Goal: Information Seeking & Learning: Find specific fact

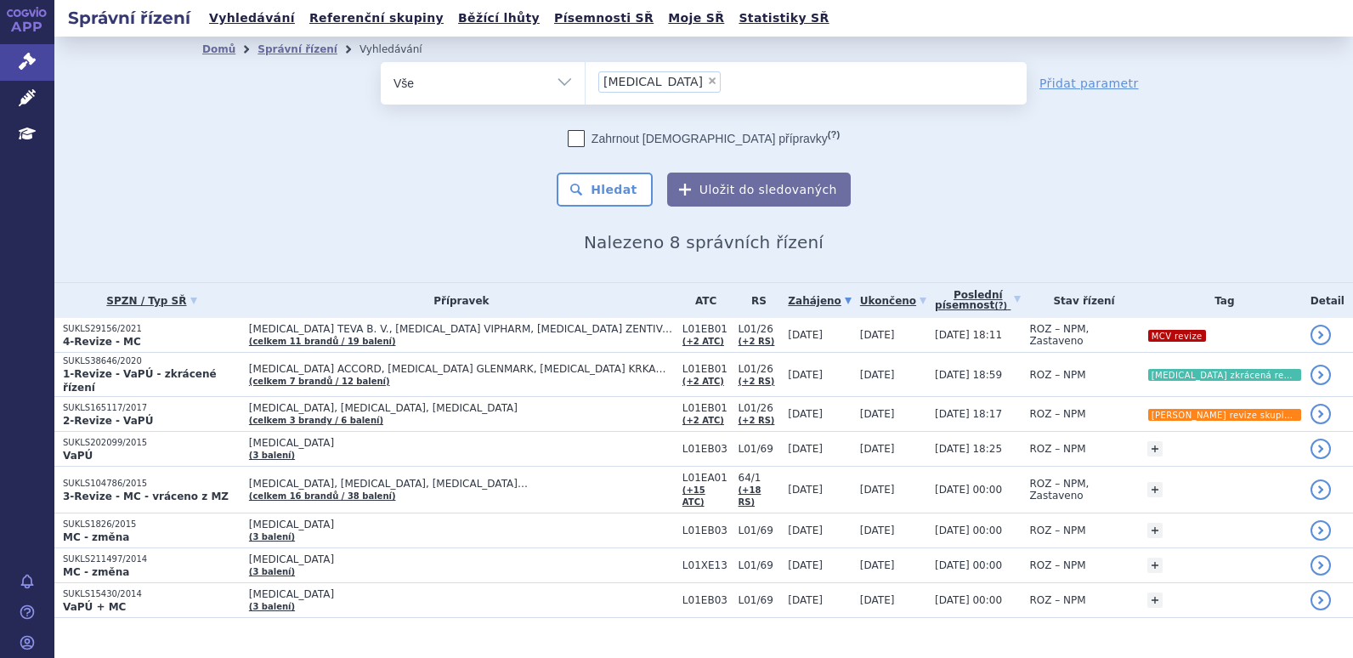
click at [707, 83] on span "×" at bounding box center [712, 81] width 10 height 10
click at [586, 83] on select "giotrif" at bounding box center [585, 82] width 1 height 42
click at [687, 81] on ul at bounding box center [806, 80] width 441 height 36
click at [586, 81] on select "giotrif" at bounding box center [585, 82] width 1 height 42
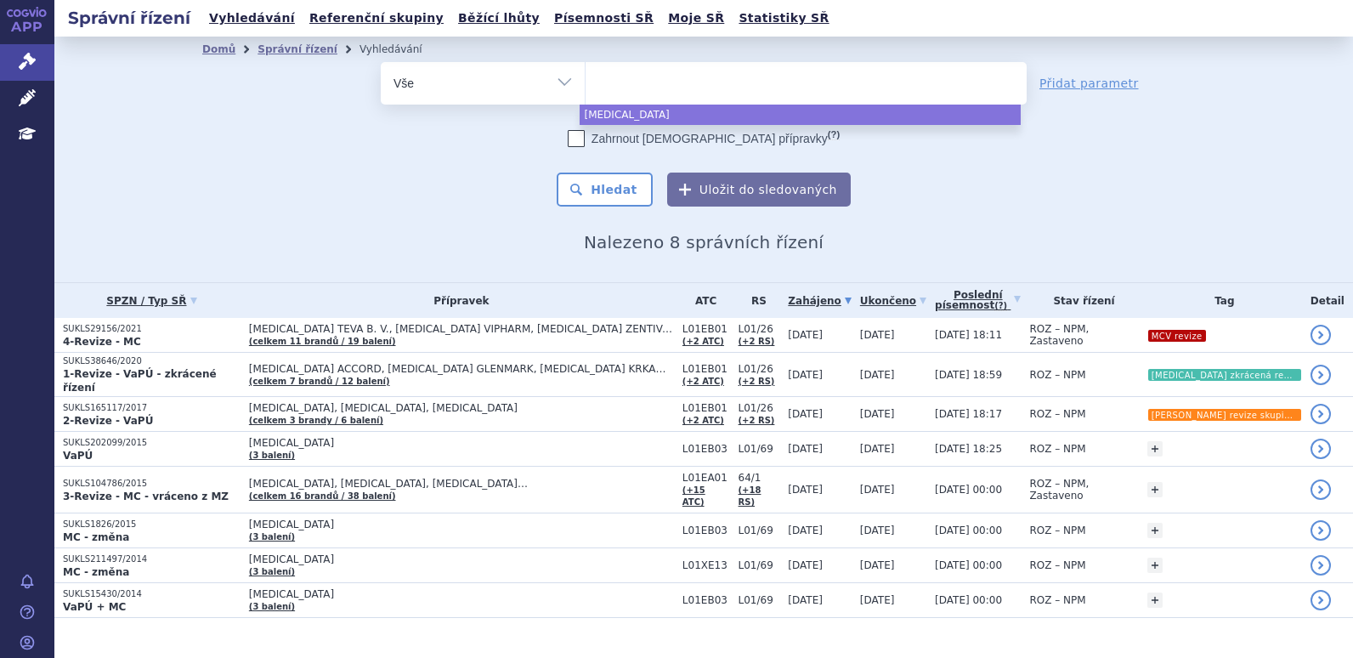
click at [698, 82] on ul at bounding box center [806, 80] width 441 height 36
click at [586, 82] on select "giotrif" at bounding box center [585, 82] width 1 height 42
select select "giotrif"
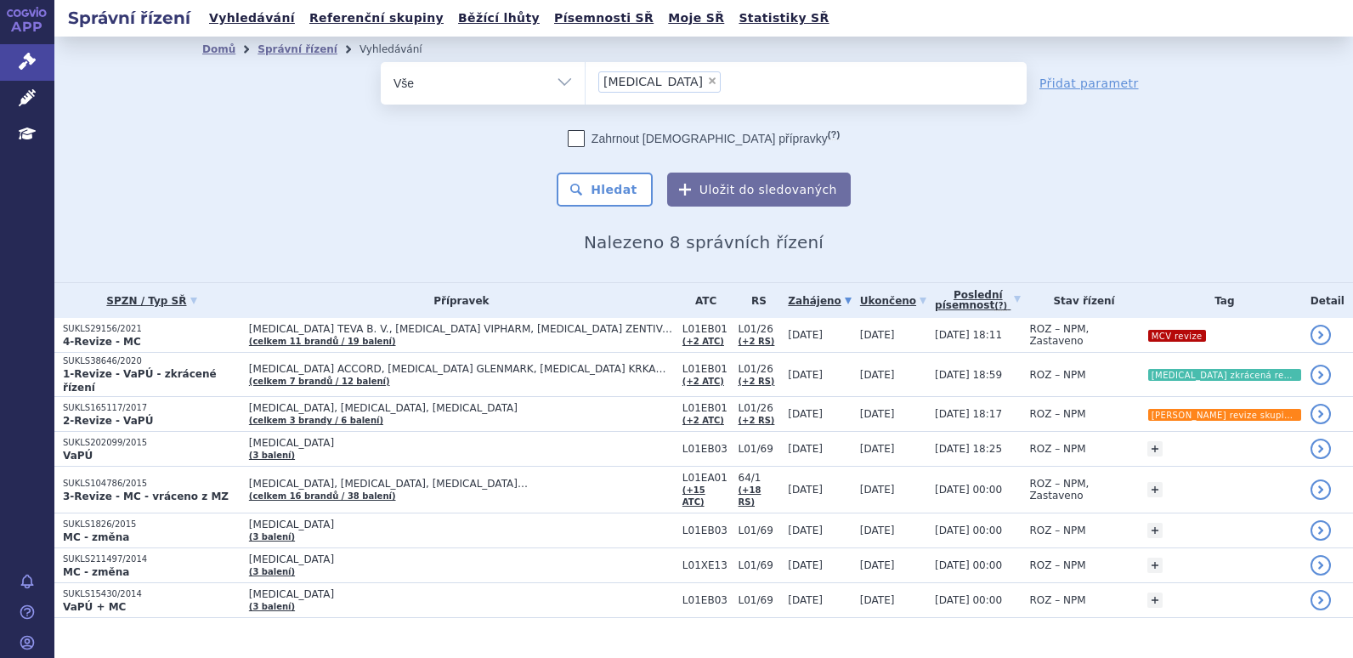
click at [707, 83] on span "×" at bounding box center [712, 81] width 10 height 10
click at [586, 83] on select "giotrif" at bounding box center [585, 82] width 1 height 42
select select
click at [642, 82] on ul at bounding box center [806, 80] width 441 height 36
click at [586, 82] on select "giotrif" at bounding box center [585, 82] width 1 height 42
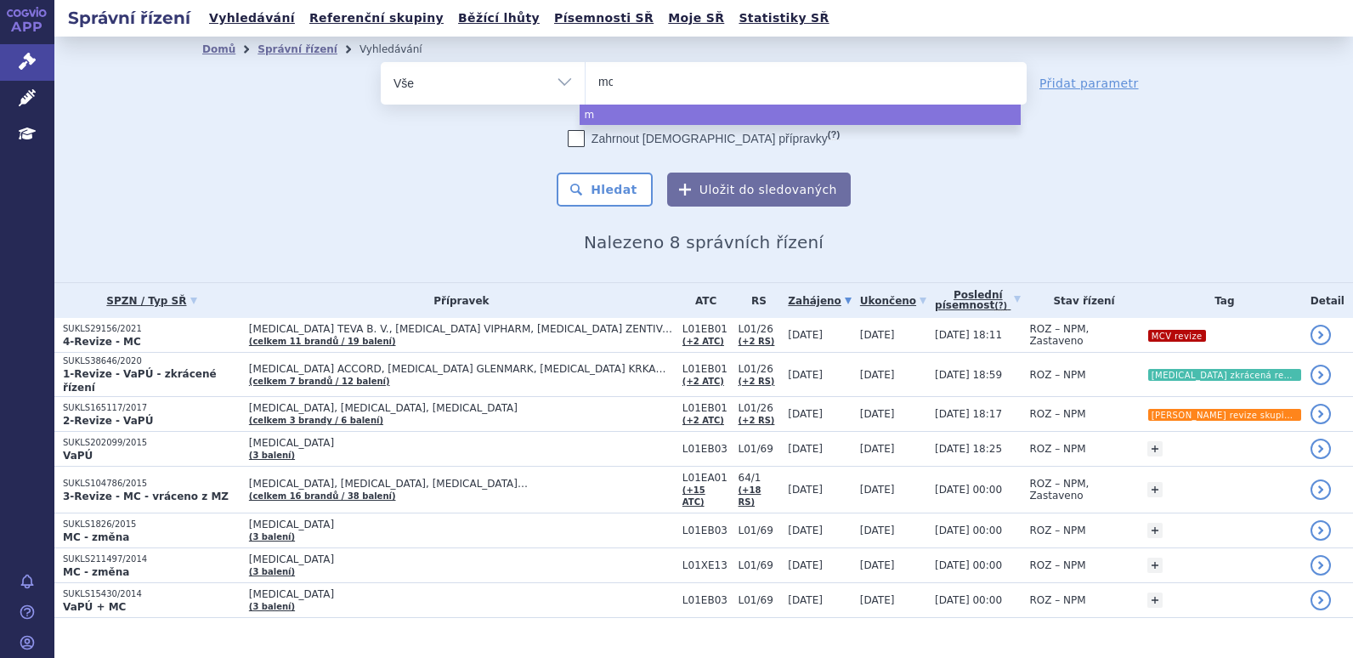
type input "mou"
type input "moun"
type input "mounj"
type input "mounja"
type input "mounjaro"
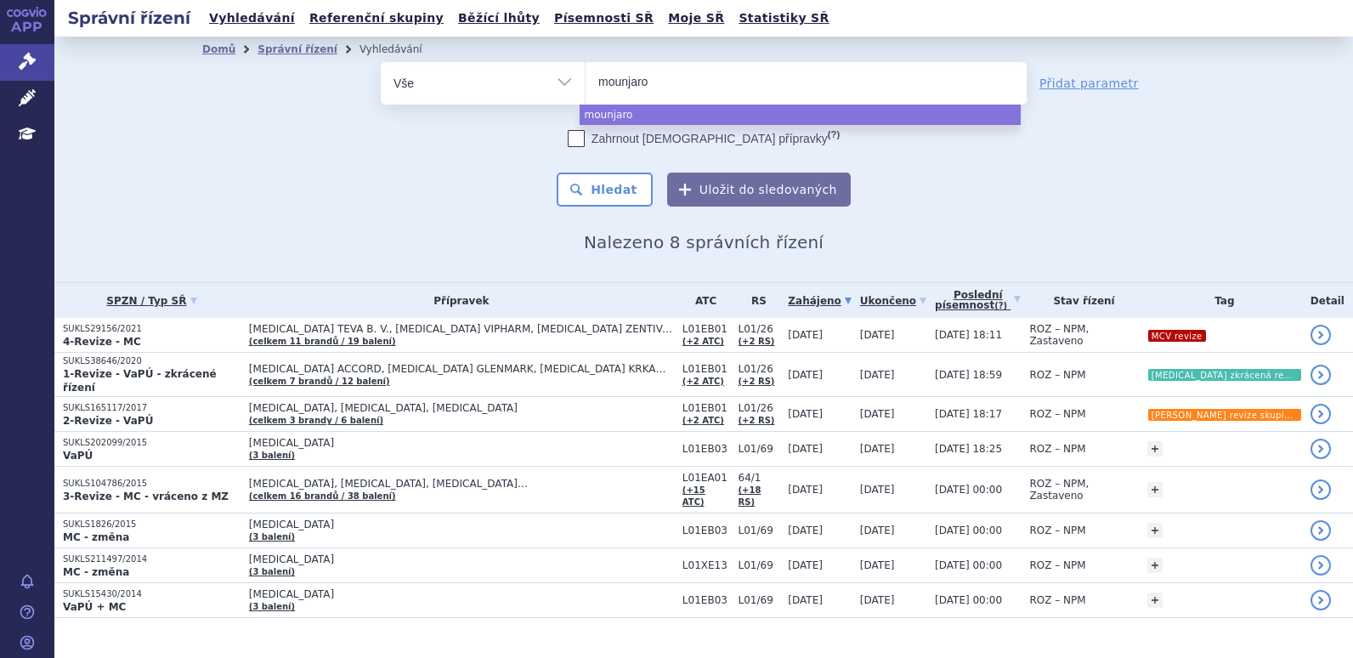
select select "mounjaro"
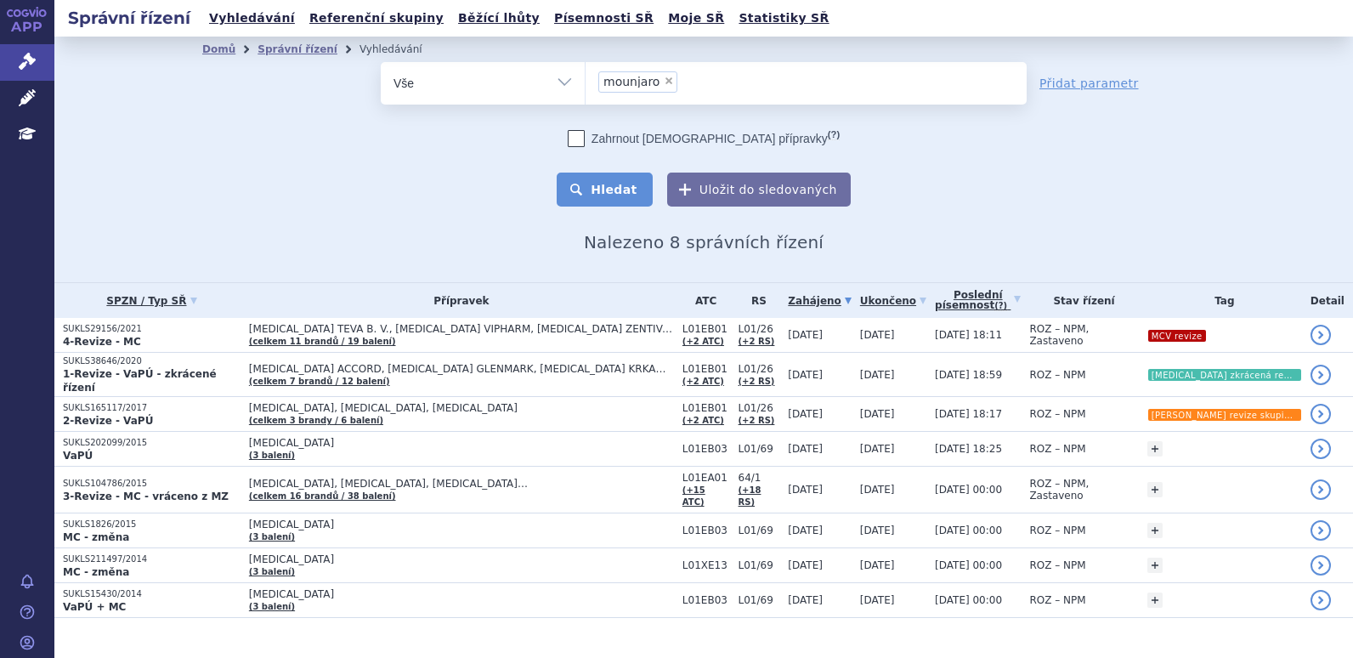
click at [578, 193] on button "Hledat" at bounding box center [605, 190] width 96 height 34
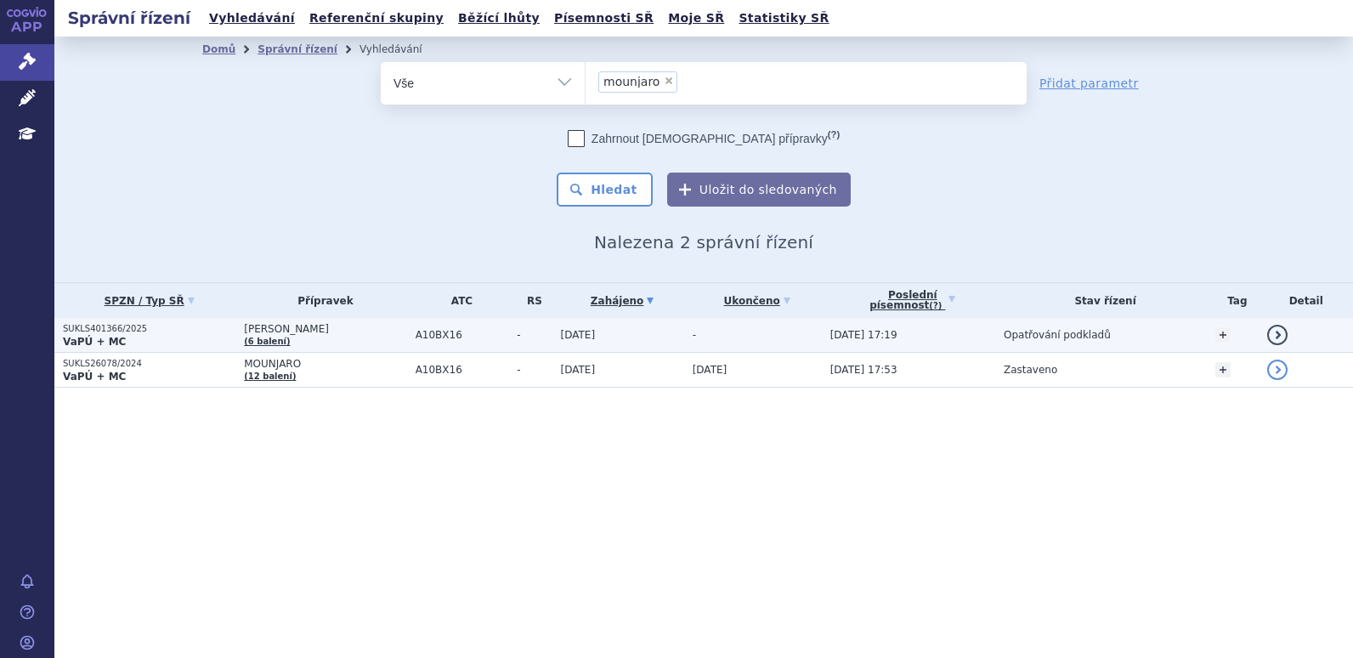
click at [355, 335] on span "[PERSON_NAME]" at bounding box center [325, 329] width 162 height 12
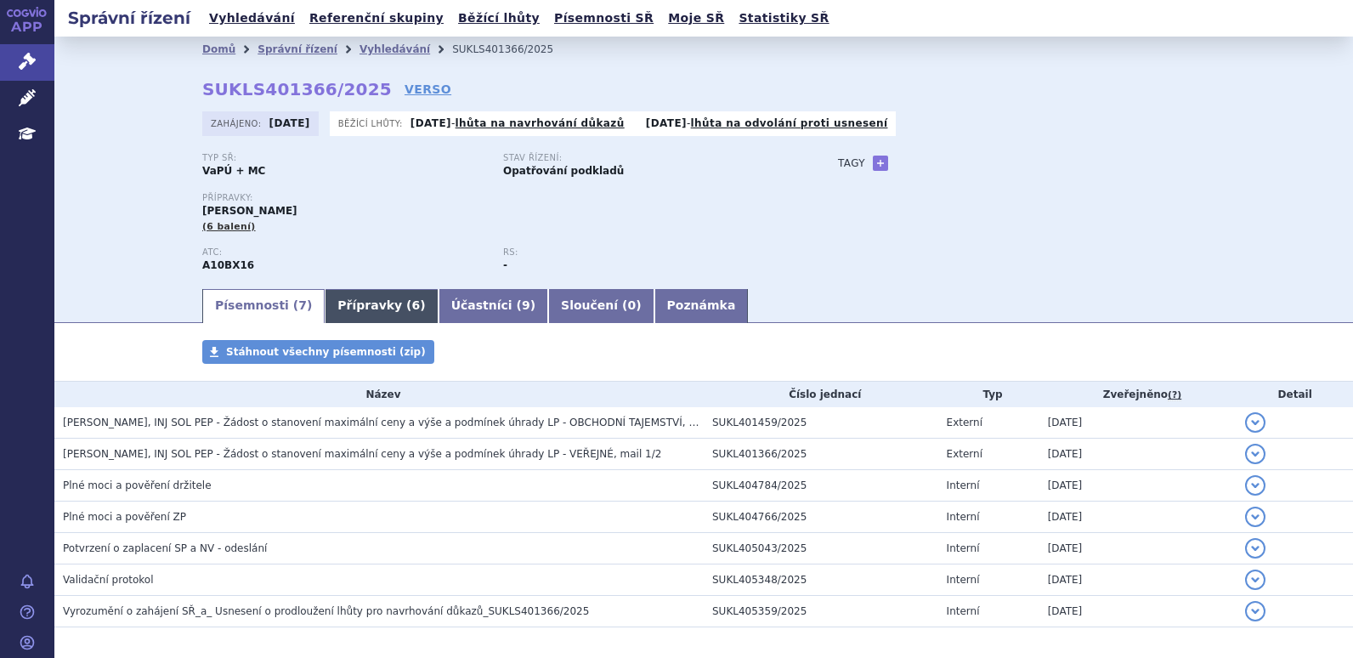
click at [364, 315] on link "Přípravky ( 6 )" at bounding box center [381, 306] width 113 height 34
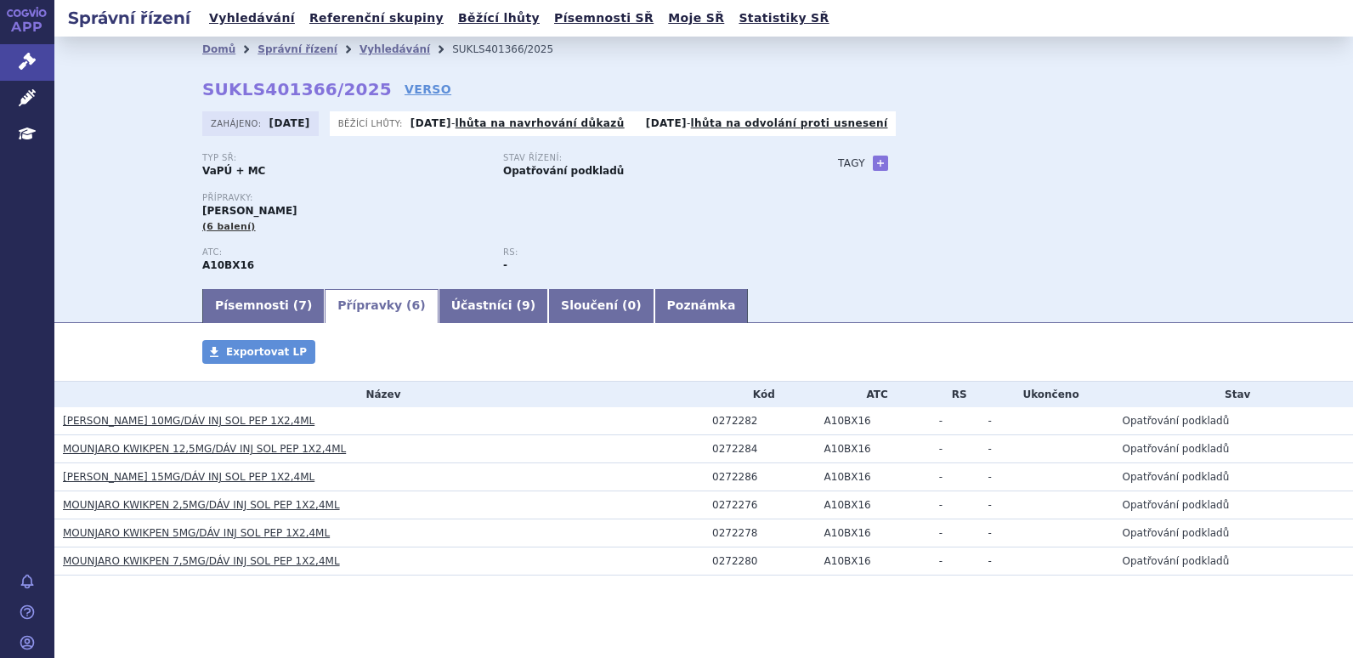
click at [272, 419] on link "MOUNJARO KWIKPEN 10MG/DÁV INJ SOL PEP 1X2,4ML" at bounding box center [189, 421] width 252 height 12
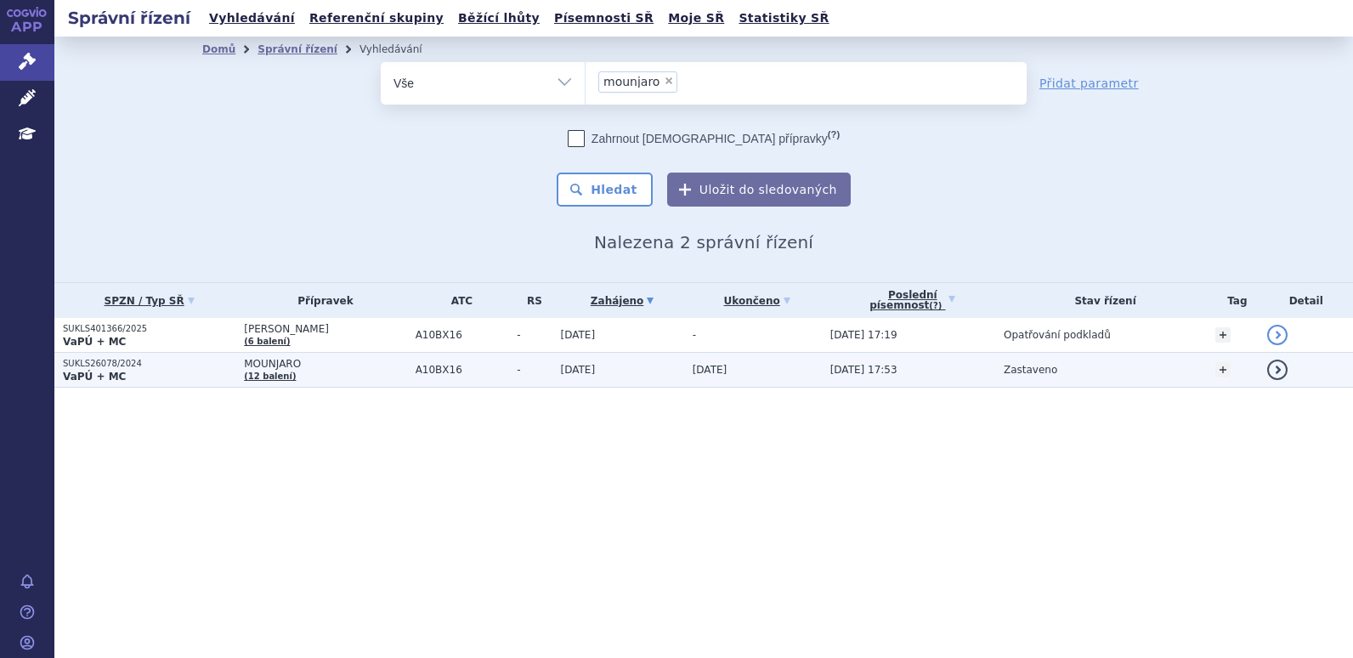
drag, startPoint x: 0, startPoint y: 0, endPoint x: 420, endPoint y: 368, distance: 558.4
click at [406, 368] on span "MOUNJARO" at bounding box center [325, 364] width 162 height 12
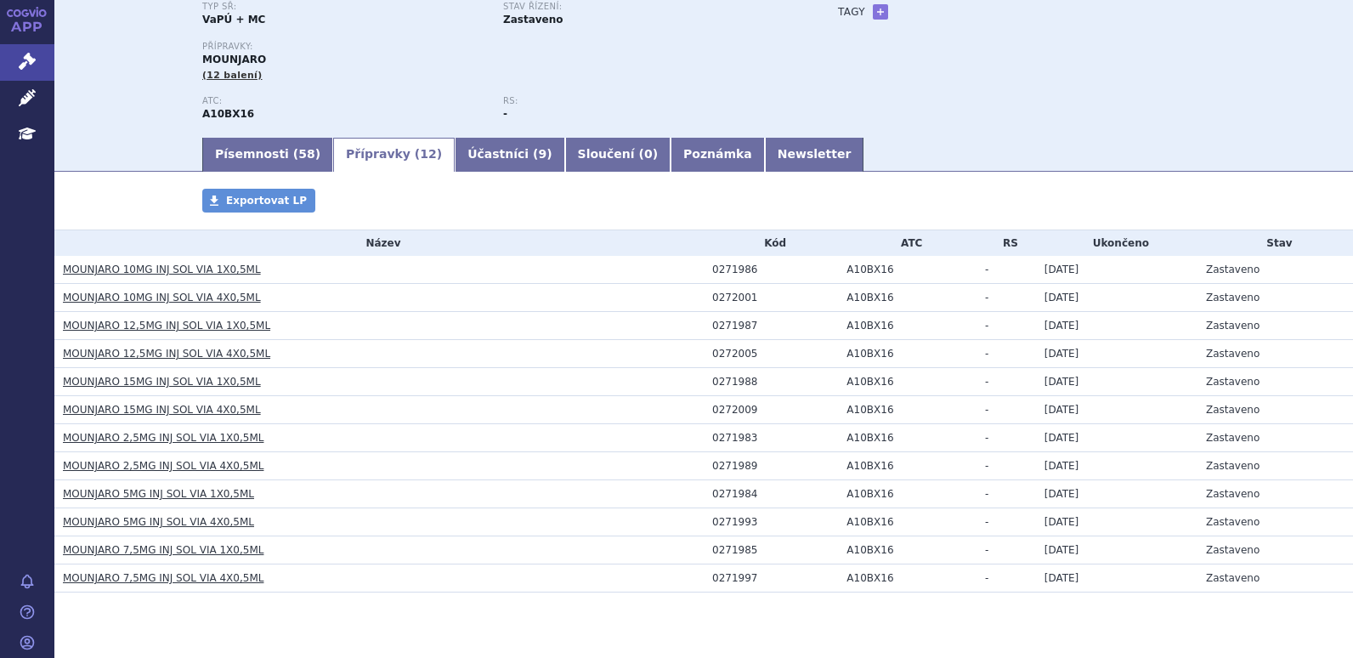
scroll to position [170, 0]
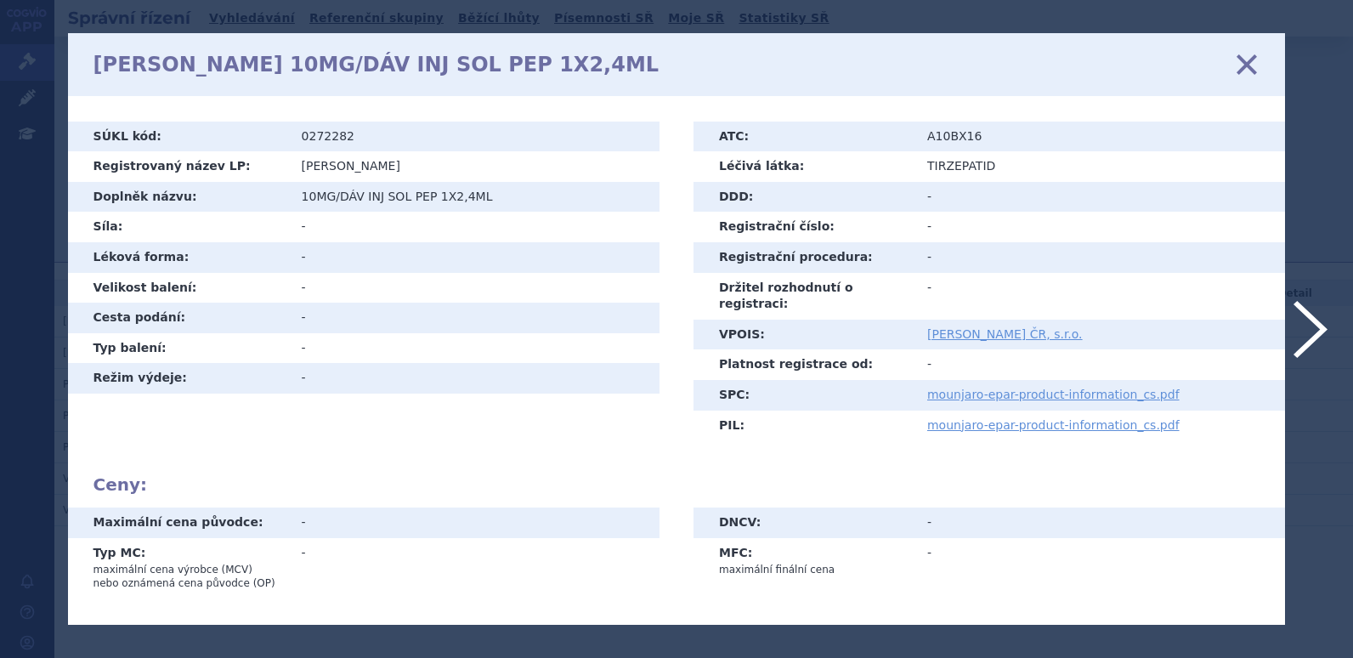
click at [1236, 52] on link "zavřít" at bounding box center [1246, 64] width 25 height 25
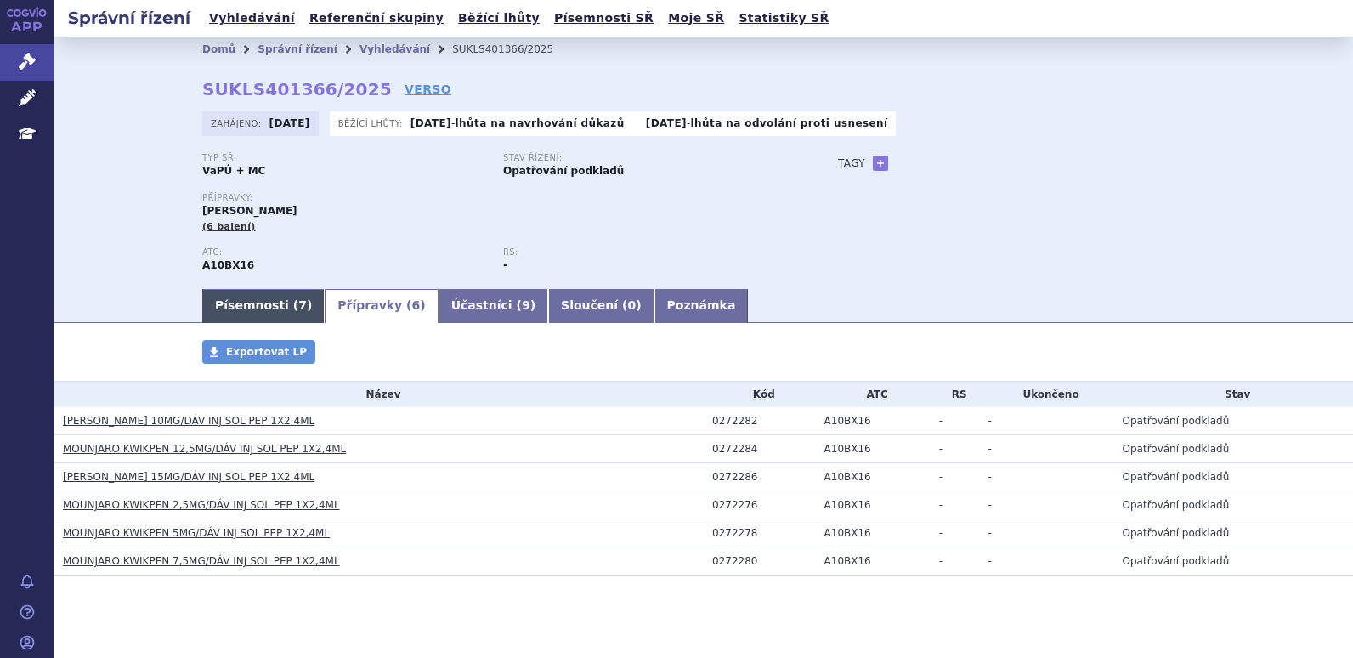
click at [281, 297] on link "Písemnosti ( 7 )" at bounding box center [263, 306] width 122 height 34
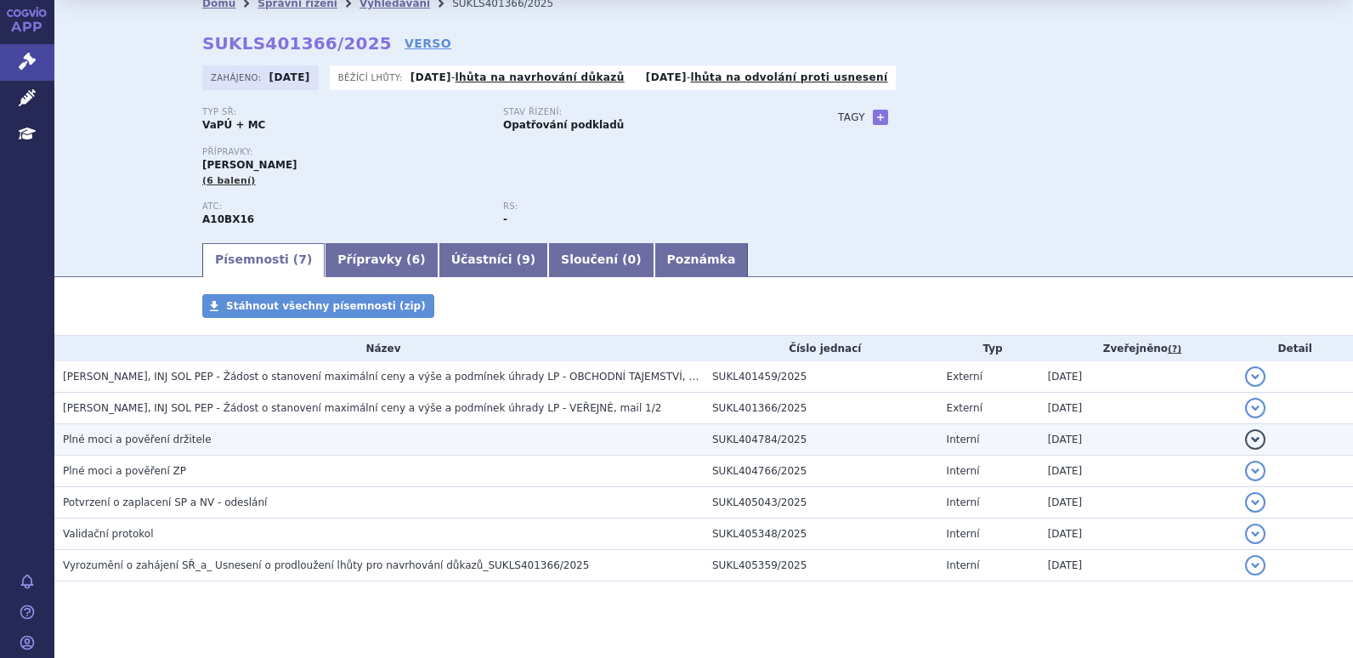
scroll to position [71, 0]
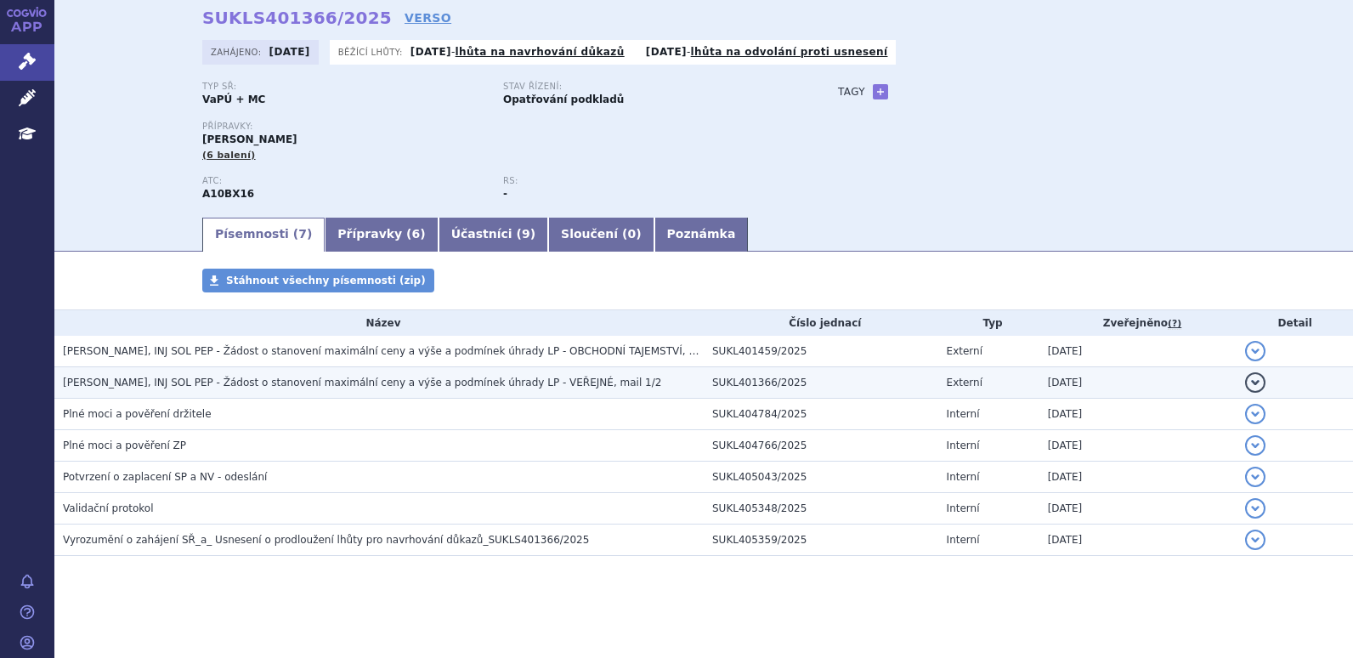
click at [324, 375] on h3 "MOUNJARO KWIKPEN, INJ SOL PEP - Žádost o stanovení maximální ceny a výše a podm…" at bounding box center [383, 382] width 641 height 17
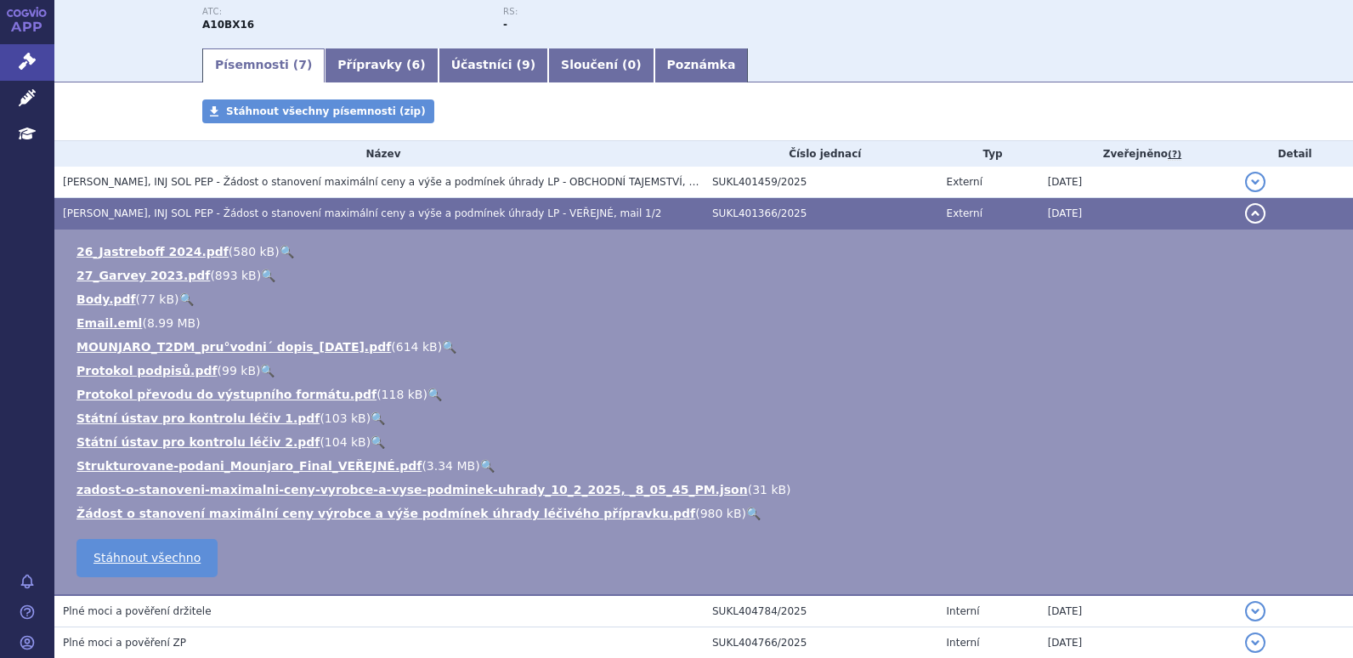
scroll to position [241, 0]
click at [318, 339] on link "MOUNJARO_T2DM_pru°vodni´ dopis_2025-10-03.pdf" at bounding box center [233, 346] width 314 height 14
